Goal: Obtain resource: Obtain resource

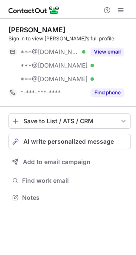
scroll to position [192, 136]
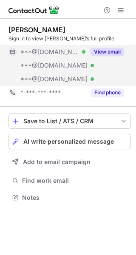
click at [99, 52] on button "View email" at bounding box center [108, 52] width 34 height 9
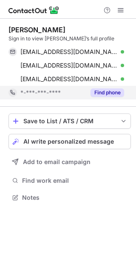
click at [110, 93] on button "Find phone" at bounding box center [108, 93] width 34 height 9
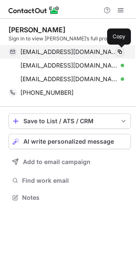
click at [120, 49] on span at bounding box center [120, 52] width 7 height 7
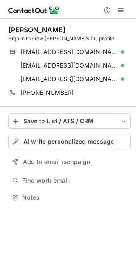
scroll to position [192, 136]
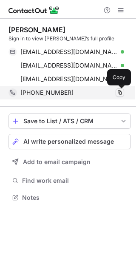
click at [119, 94] on span at bounding box center [120, 92] width 7 height 7
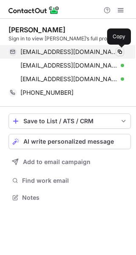
click at [123, 51] on button at bounding box center [120, 52] width 9 height 9
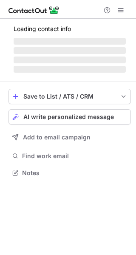
scroll to position [192, 136]
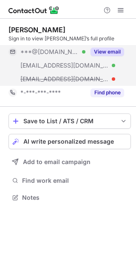
click at [101, 50] on button "View email" at bounding box center [108, 52] width 34 height 9
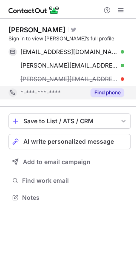
click at [114, 97] on button "Find phone" at bounding box center [108, 93] width 34 height 9
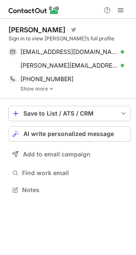
scroll to position [184, 136]
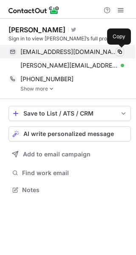
click at [120, 53] on span at bounding box center [120, 52] width 7 height 7
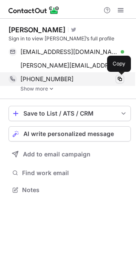
click at [121, 77] on span at bounding box center [120, 79] width 7 height 7
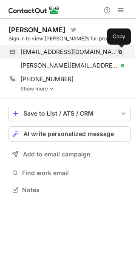
click at [122, 55] on button at bounding box center [120, 52] width 9 height 9
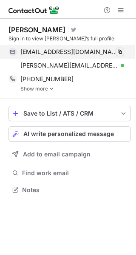
click at [121, 54] on span at bounding box center [120, 52] width 7 height 7
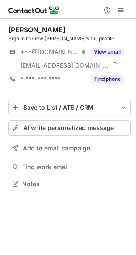
scroll to position [178, 136]
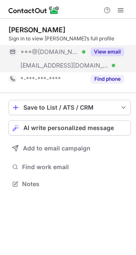
click at [114, 51] on button "View email" at bounding box center [108, 52] width 34 height 9
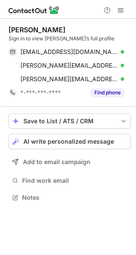
scroll to position [192, 136]
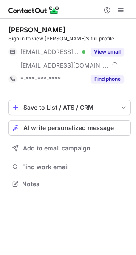
scroll to position [178, 136]
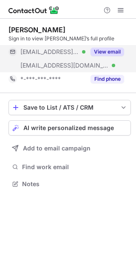
click at [120, 52] on button "View email" at bounding box center [108, 52] width 34 height 9
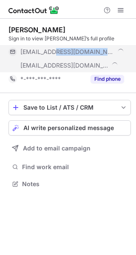
click at [120, 52] on div "***@me.com" at bounding box center [72, 52] width 104 height 8
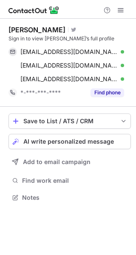
scroll to position [192, 136]
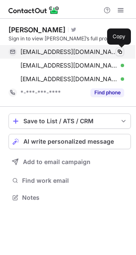
click at [120, 52] on span at bounding box center [120, 52] width 7 height 7
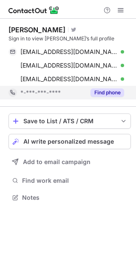
click at [106, 94] on button "Find phone" at bounding box center [108, 93] width 34 height 9
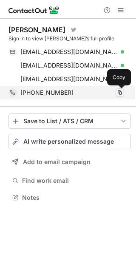
click at [119, 93] on span at bounding box center [120, 92] width 7 height 7
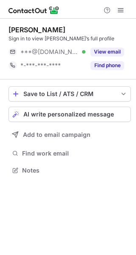
scroll to position [165, 136]
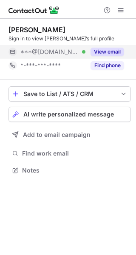
click at [105, 53] on button "View email" at bounding box center [108, 52] width 34 height 9
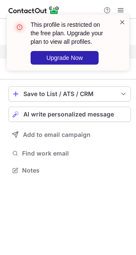
click at [120, 22] on span at bounding box center [122, 22] width 7 height 9
